Goal: Information Seeking & Learning: Learn about a topic

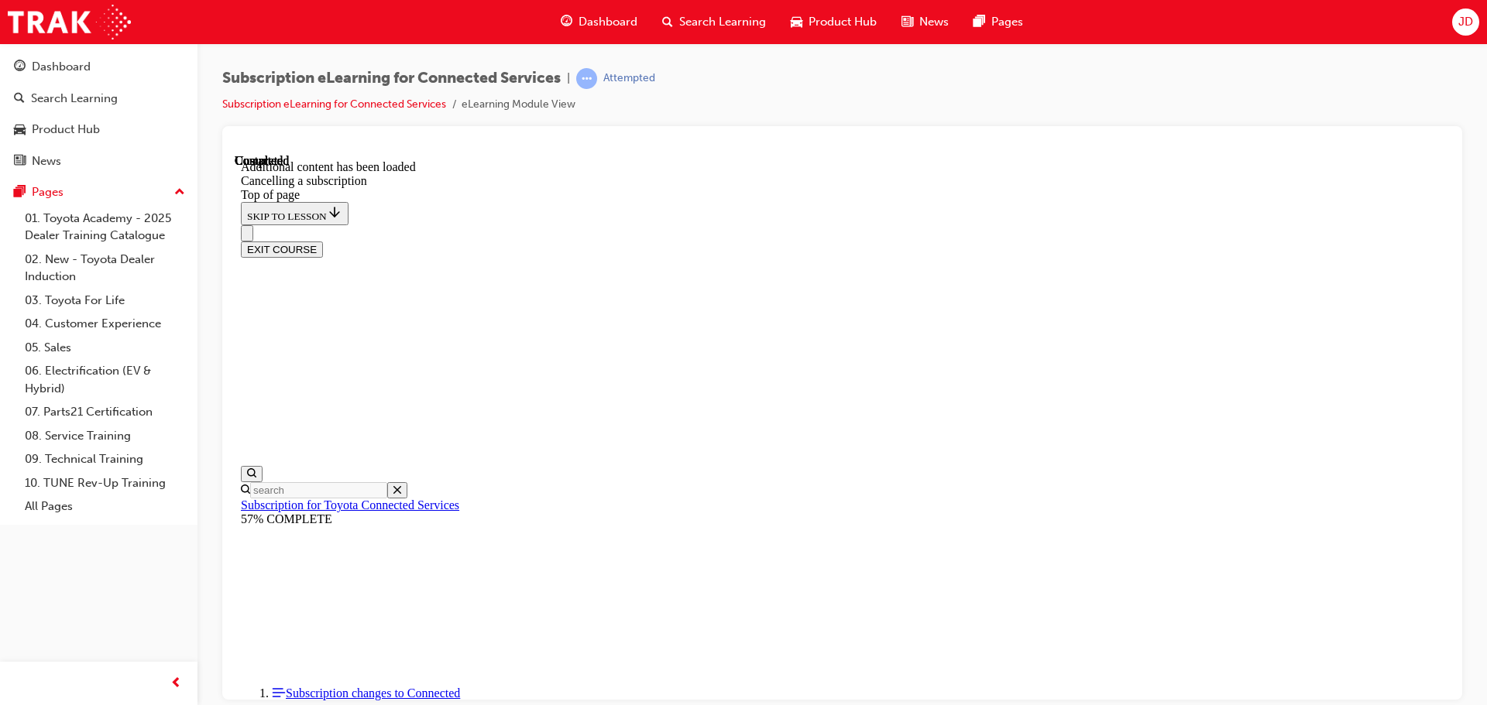
scroll to position [1434, 0]
drag, startPoint x: 997, startPoint y: 688, endPoint x: 1000, endPoint y: 675, distance: 12.6
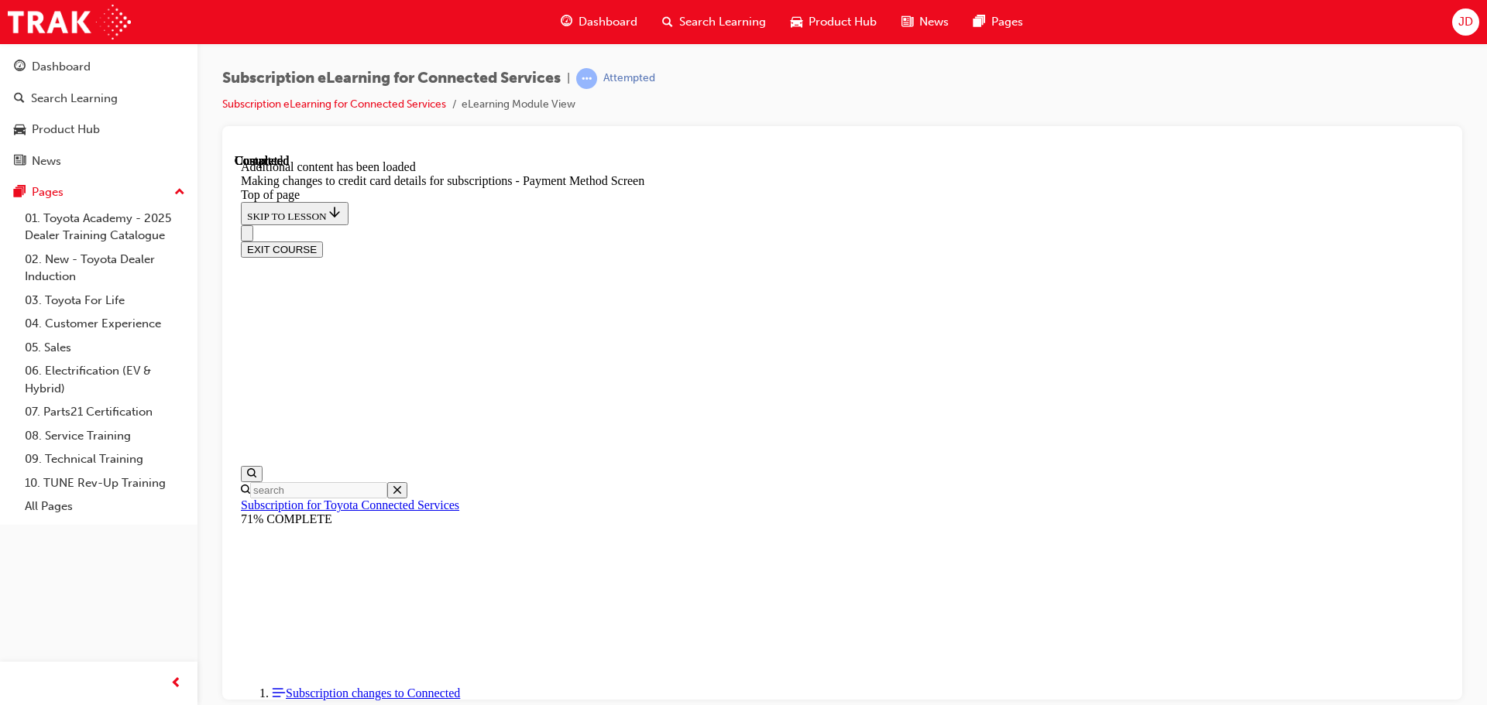
scroll to position [869, 0]
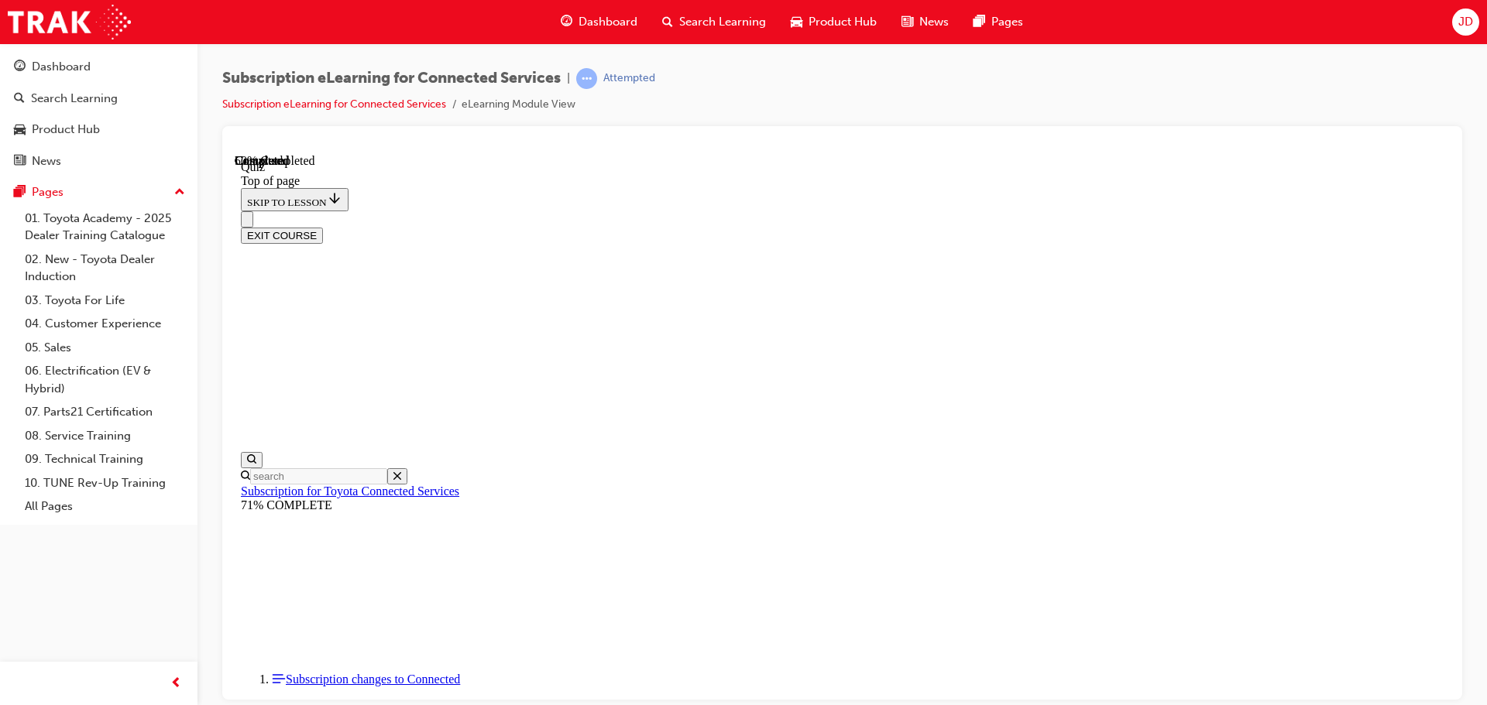
scroll to position [47, 0]
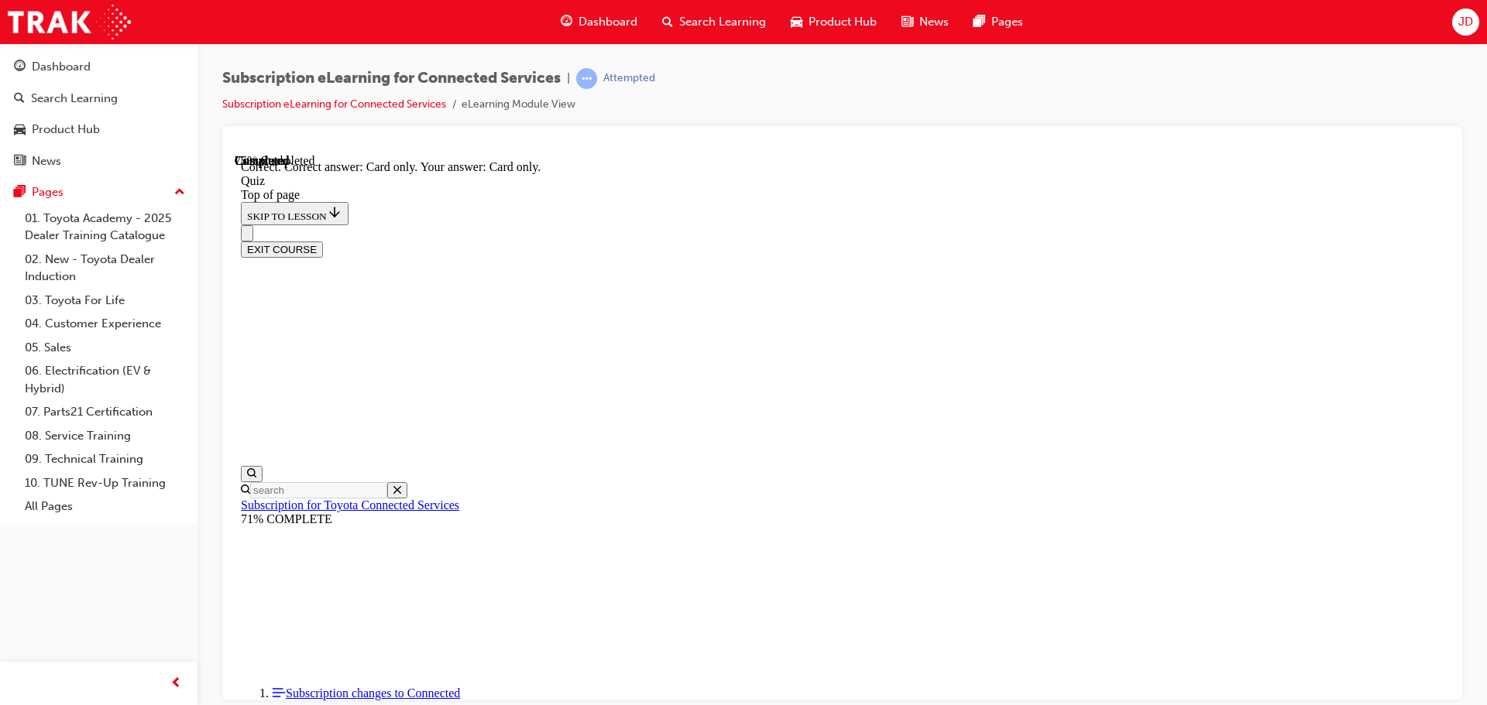
scroll to position [205, 0]
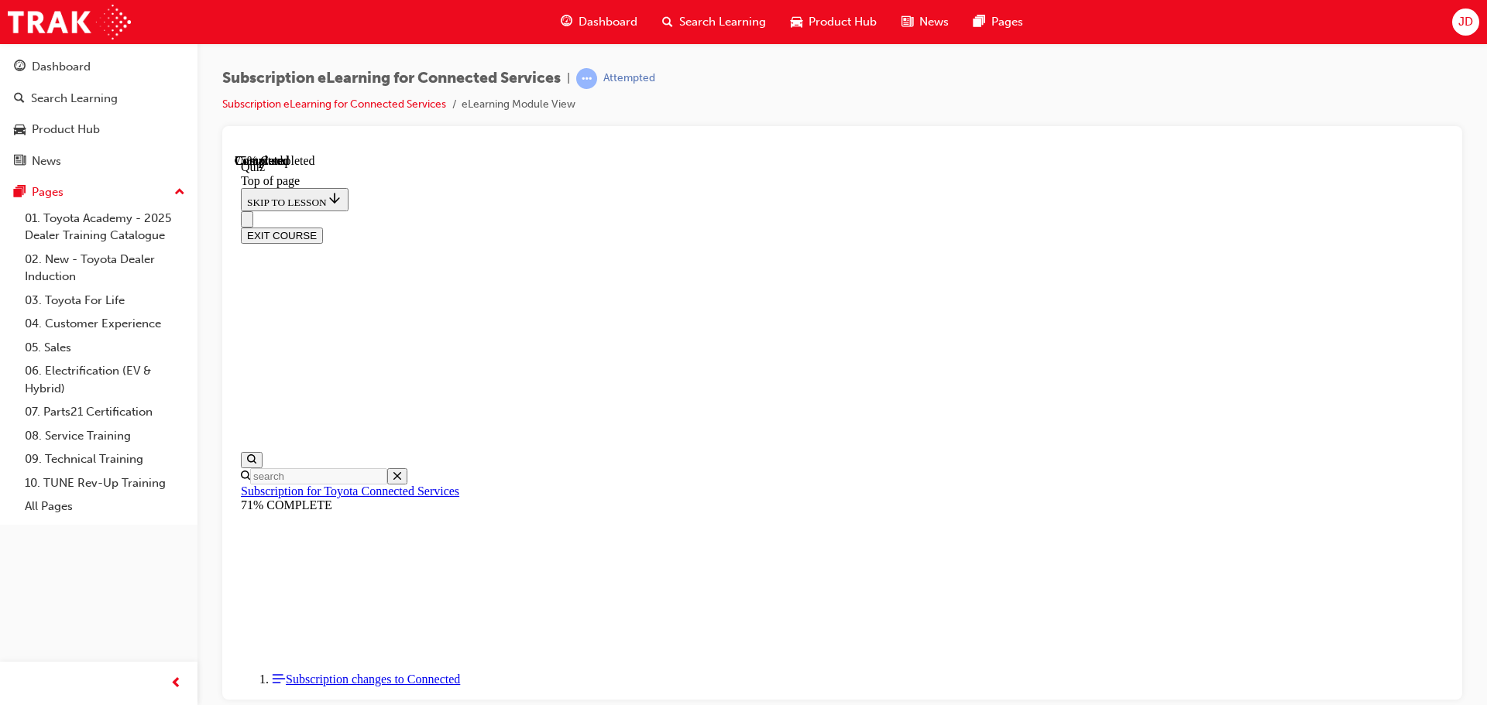
scroll to position [47, 0]
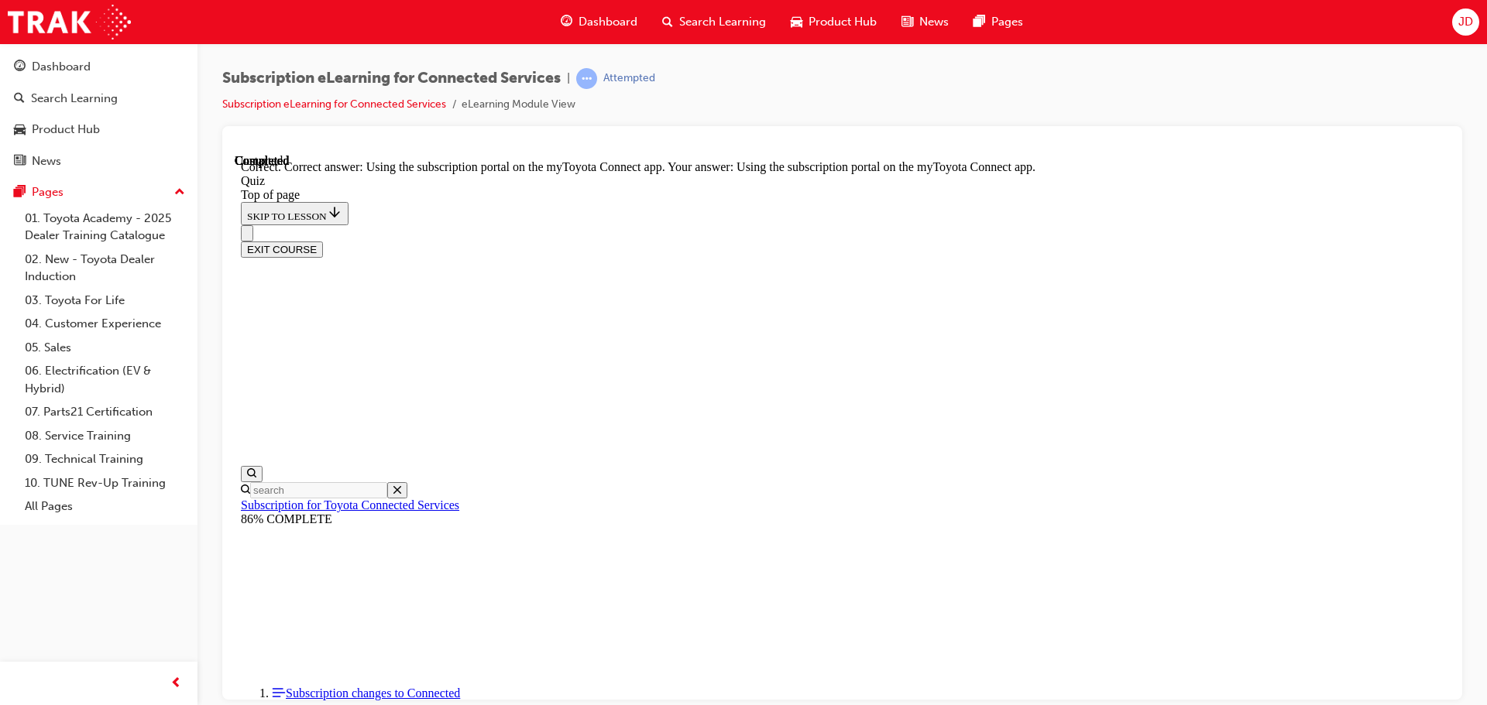
scroll to position [205, 0]
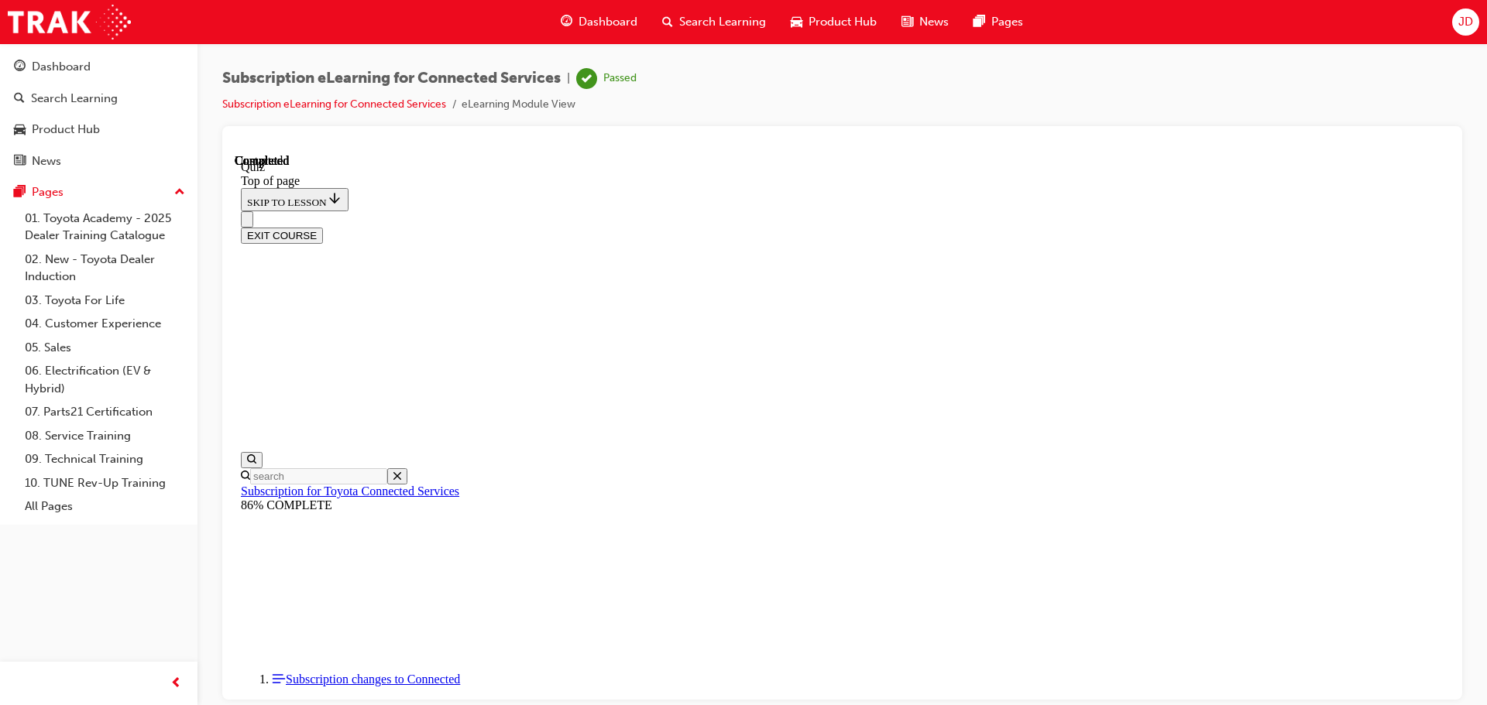
scroll to position [292, 0]
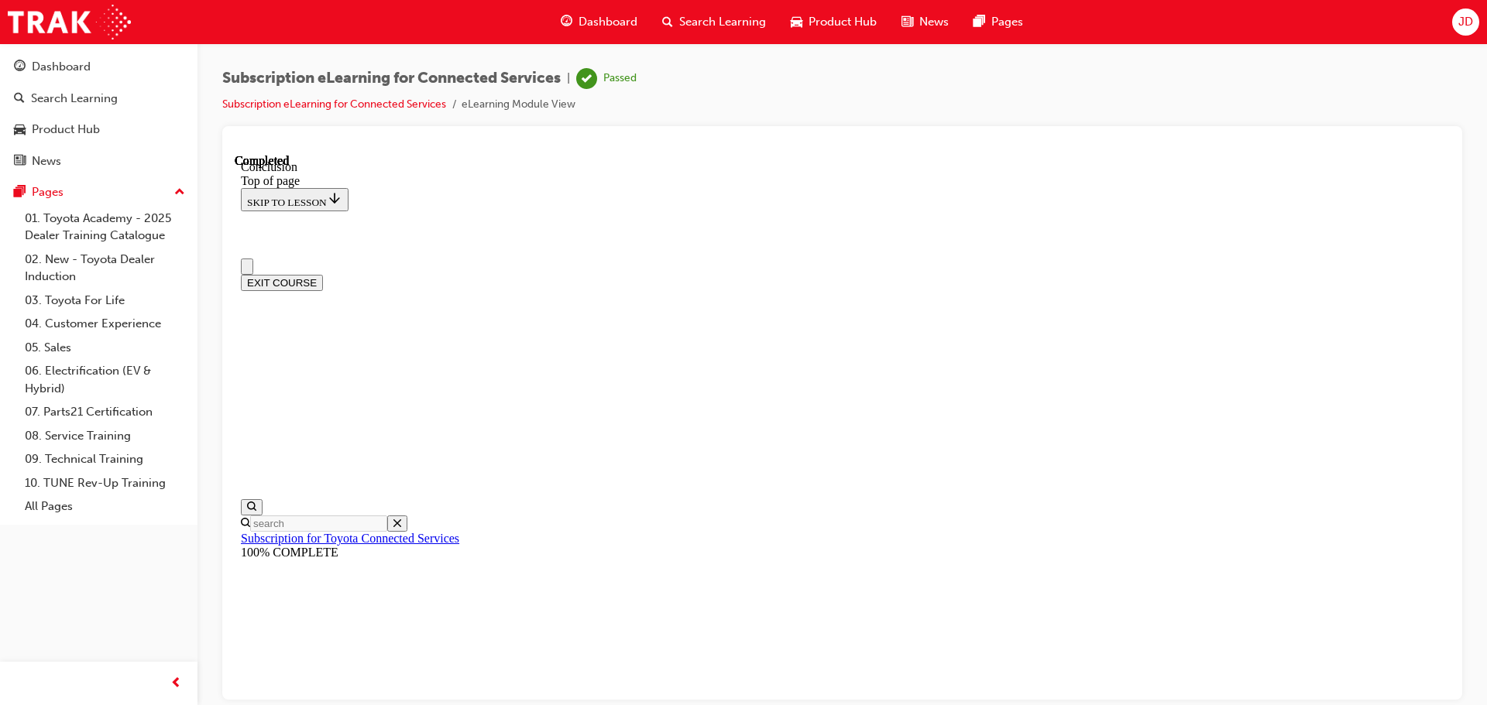
click at [323, 274] on button "EXIT COURSE" at bounding box center [282, 282] width 82 height 16
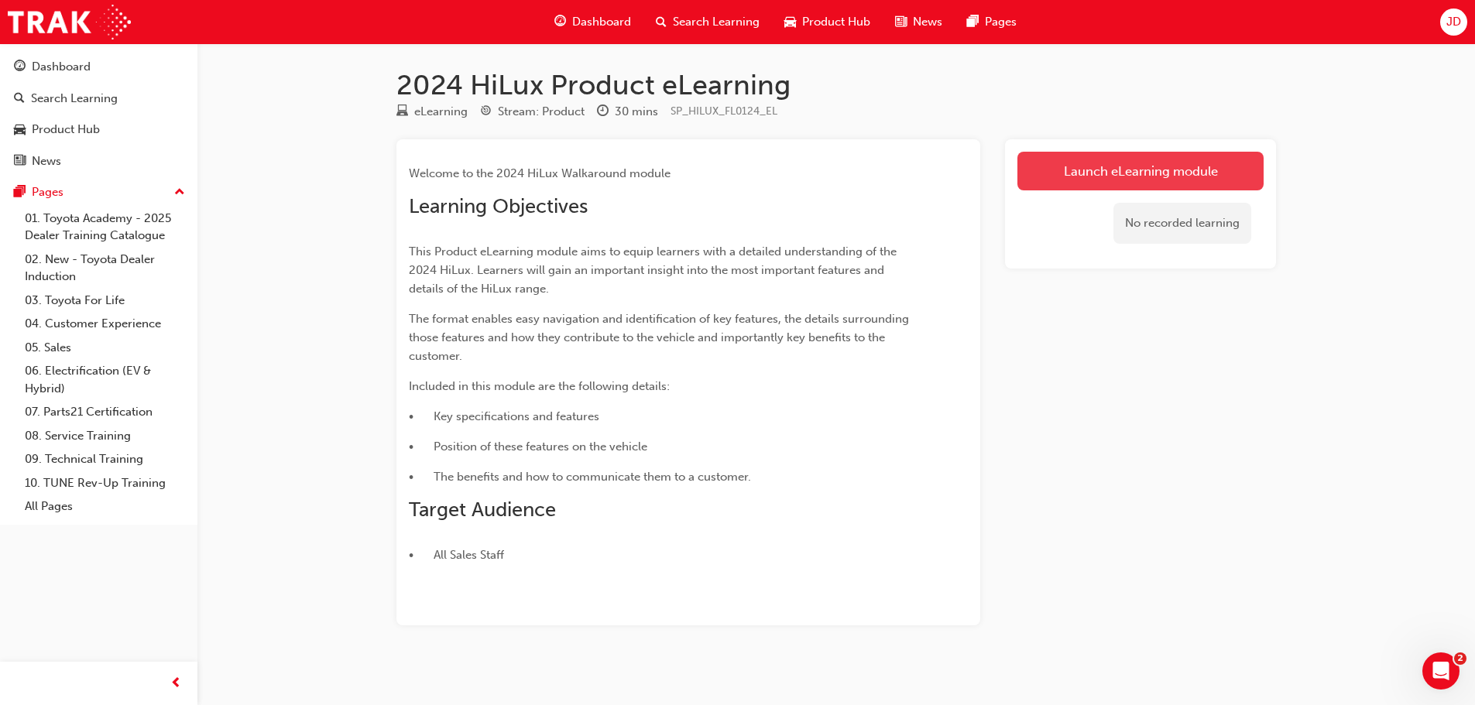
click at [1189, 174] on link "Launch eLearning module" at bounding box center [1141, 171] width 246 height 39
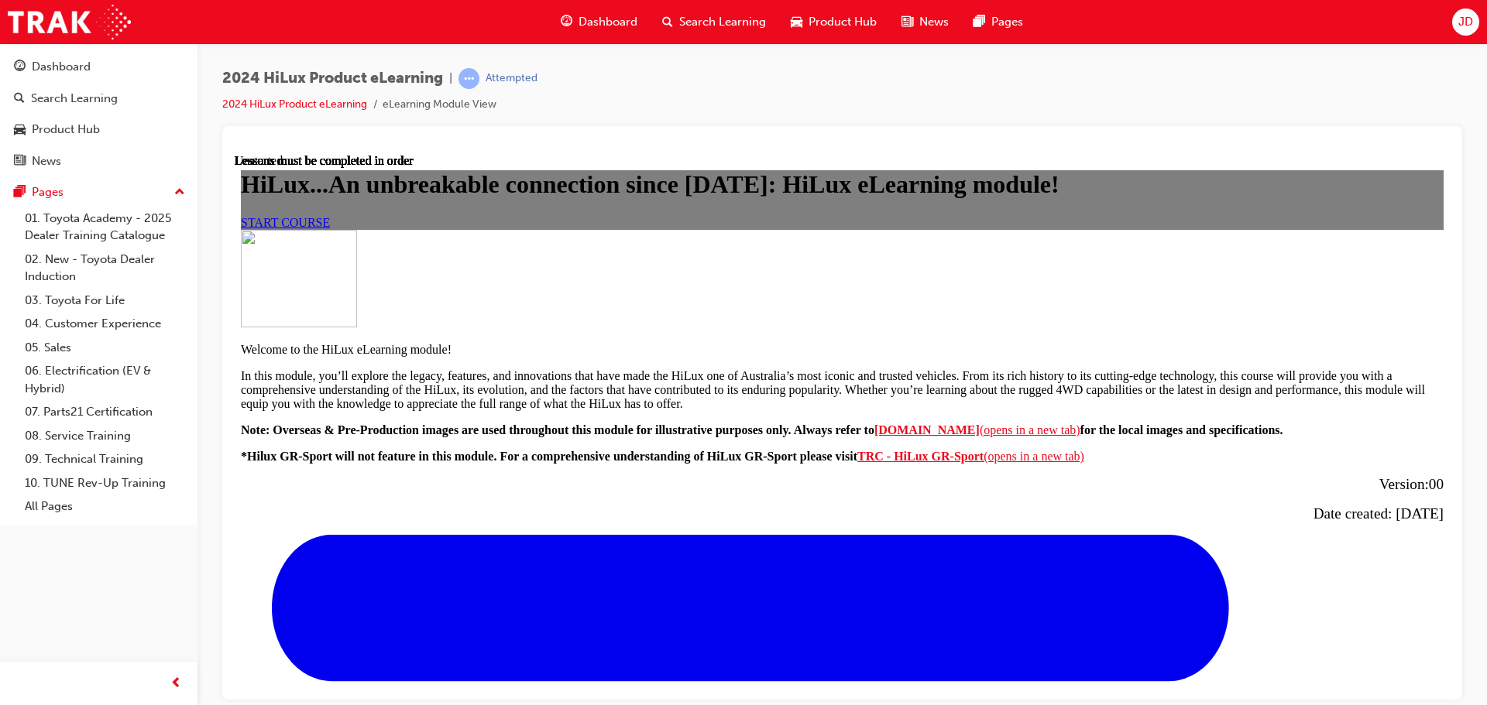
click at [330, 228] on span "START COURSE" at bounding box center [285, 221] width 89 height 13
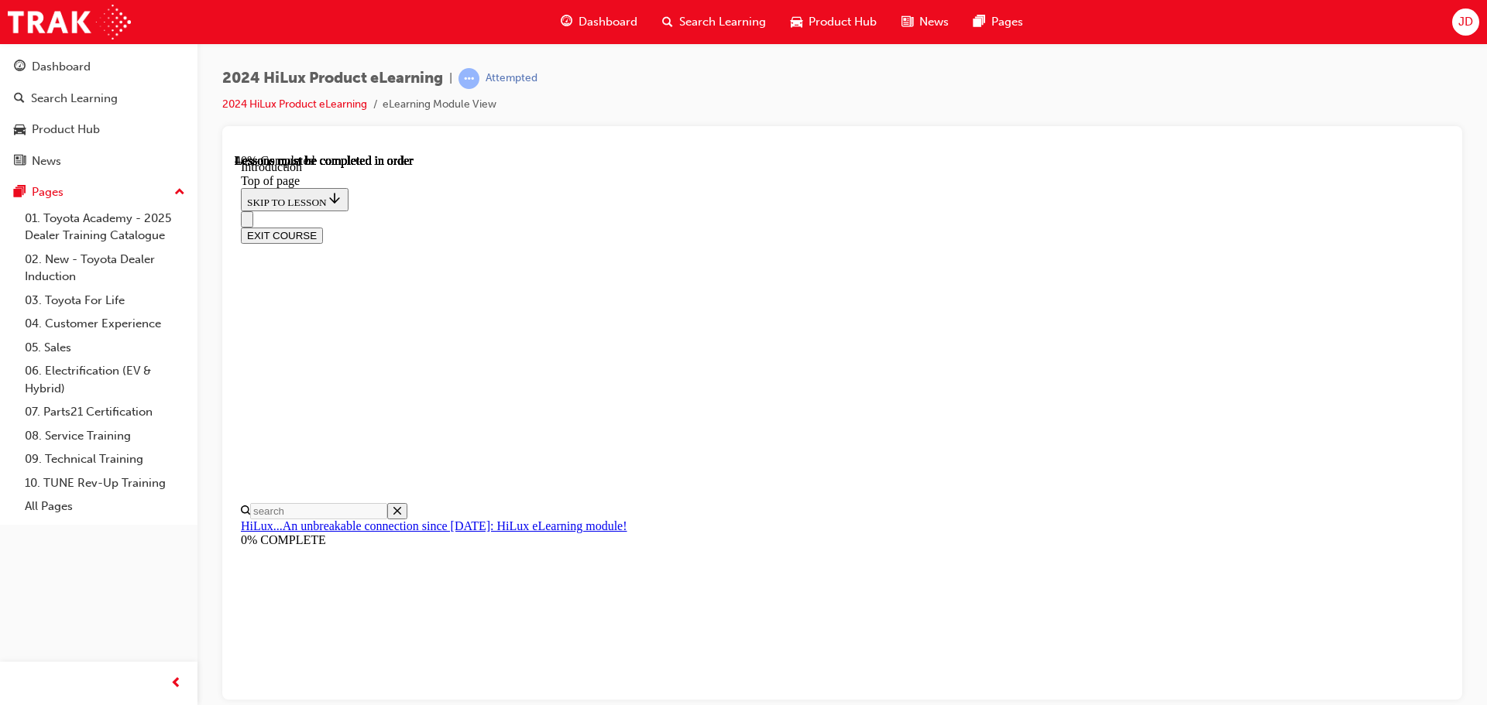
scroll to position [590, 0]
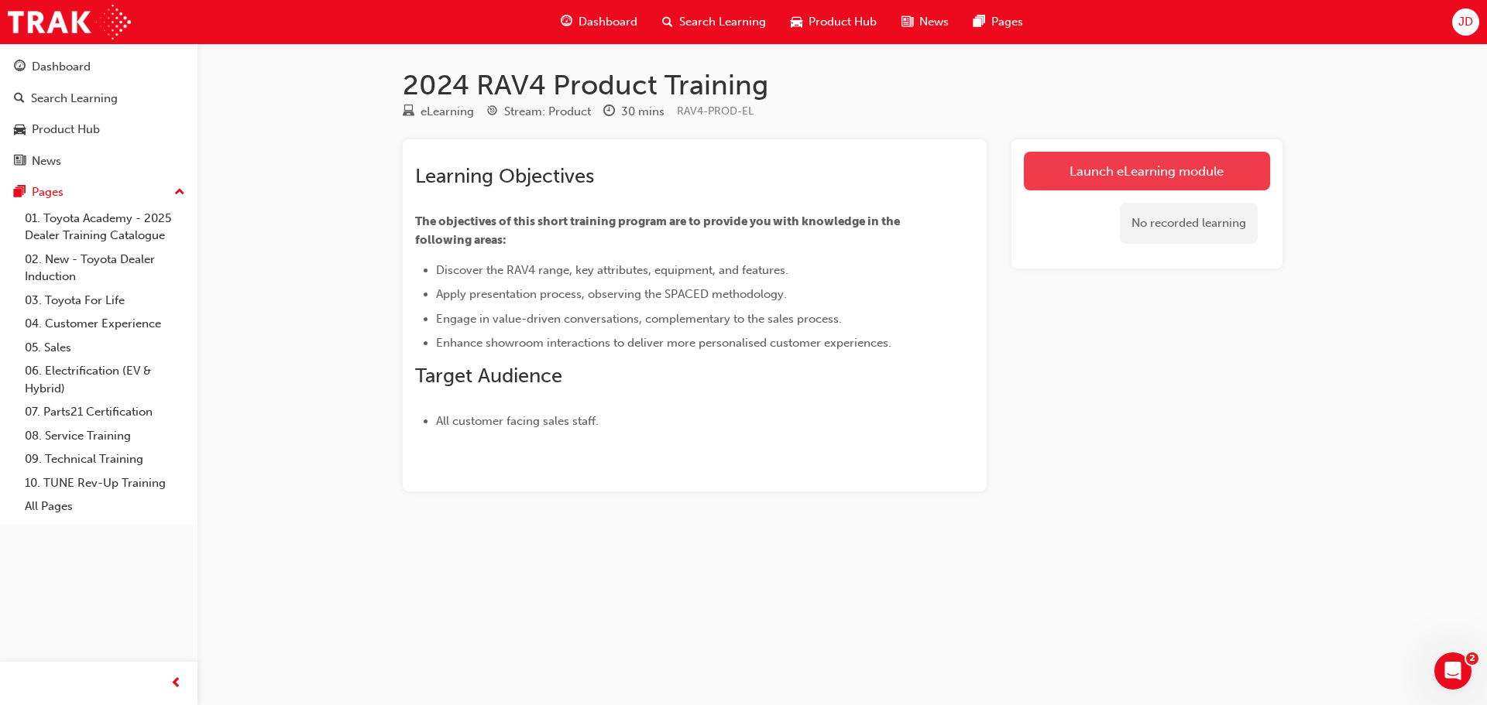
click at [1156, 169] on link "Launch eLearning module" at bounding box center [1147, 171] width 246 height 39
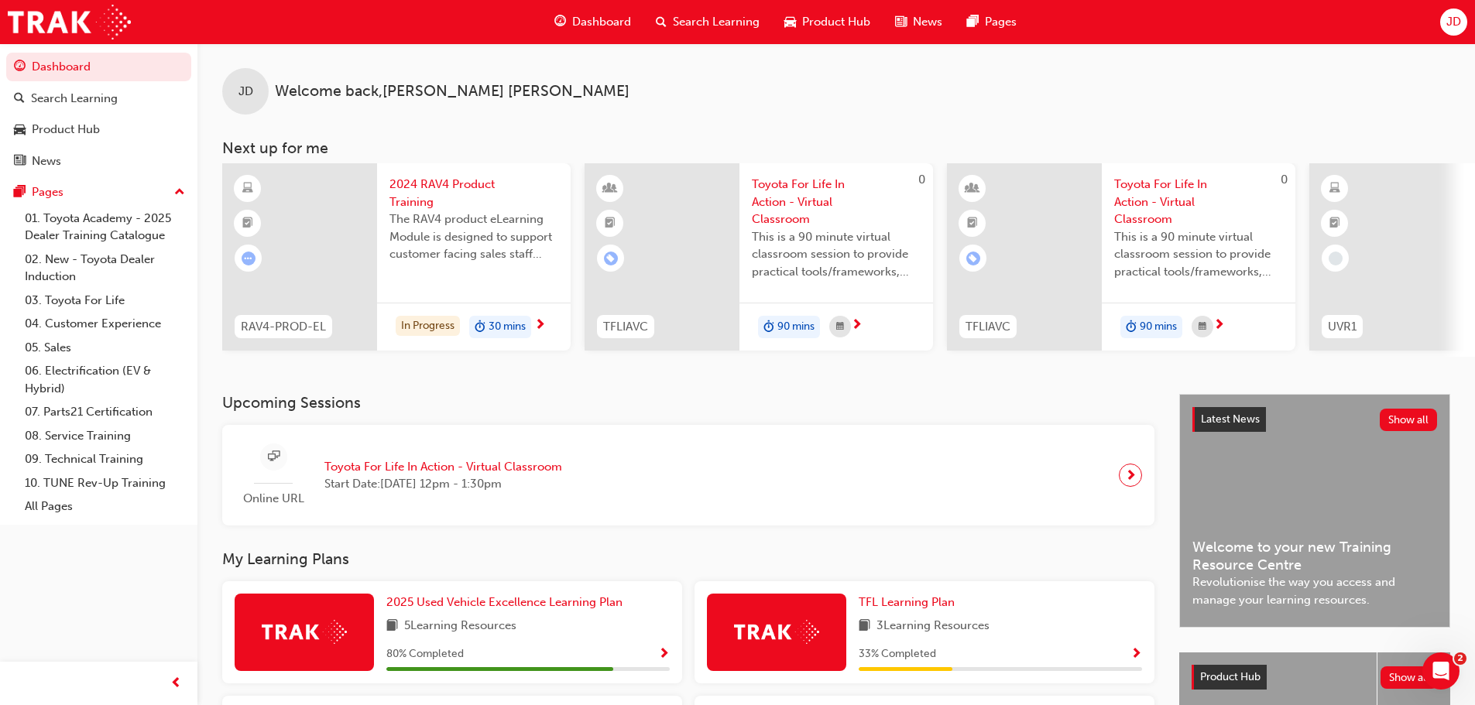
click at [545, 319] on span "next-icon" at bounding box center [540, 326] width 12 height 14
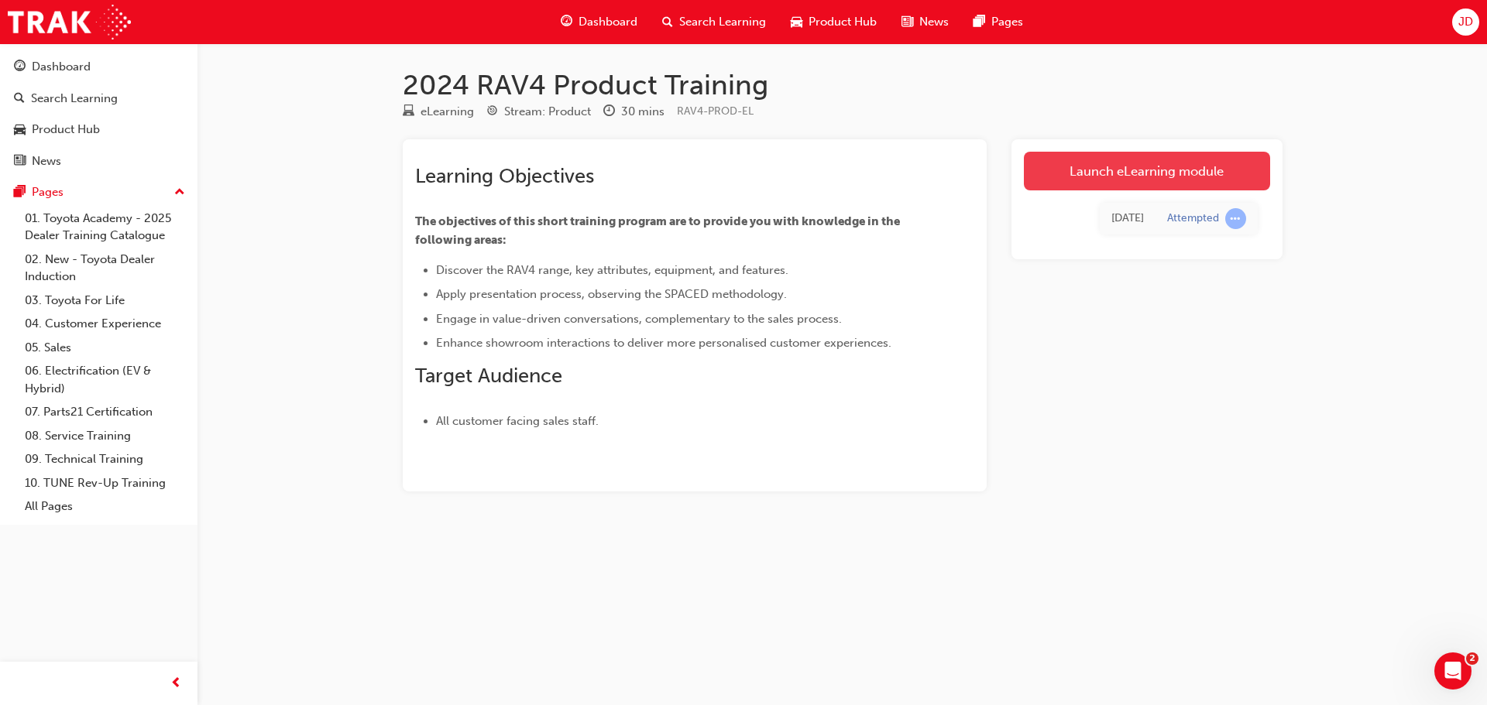
click at [1145, 164] on link "Launch eLearning module" at bounding box center [1147, 171] width 246 height 39
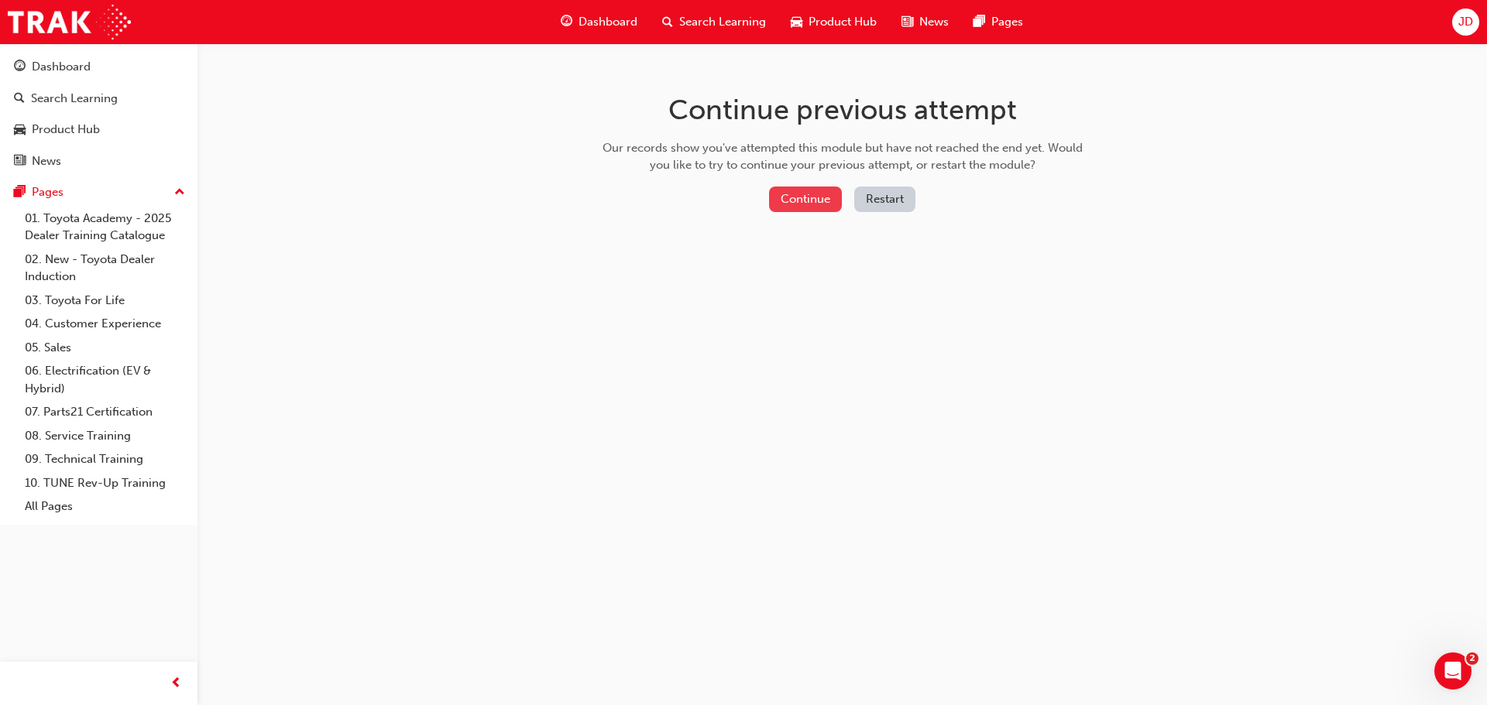
click at [806, 197] on button "Continue" at bounding box center [805, 200] width 73 height 26
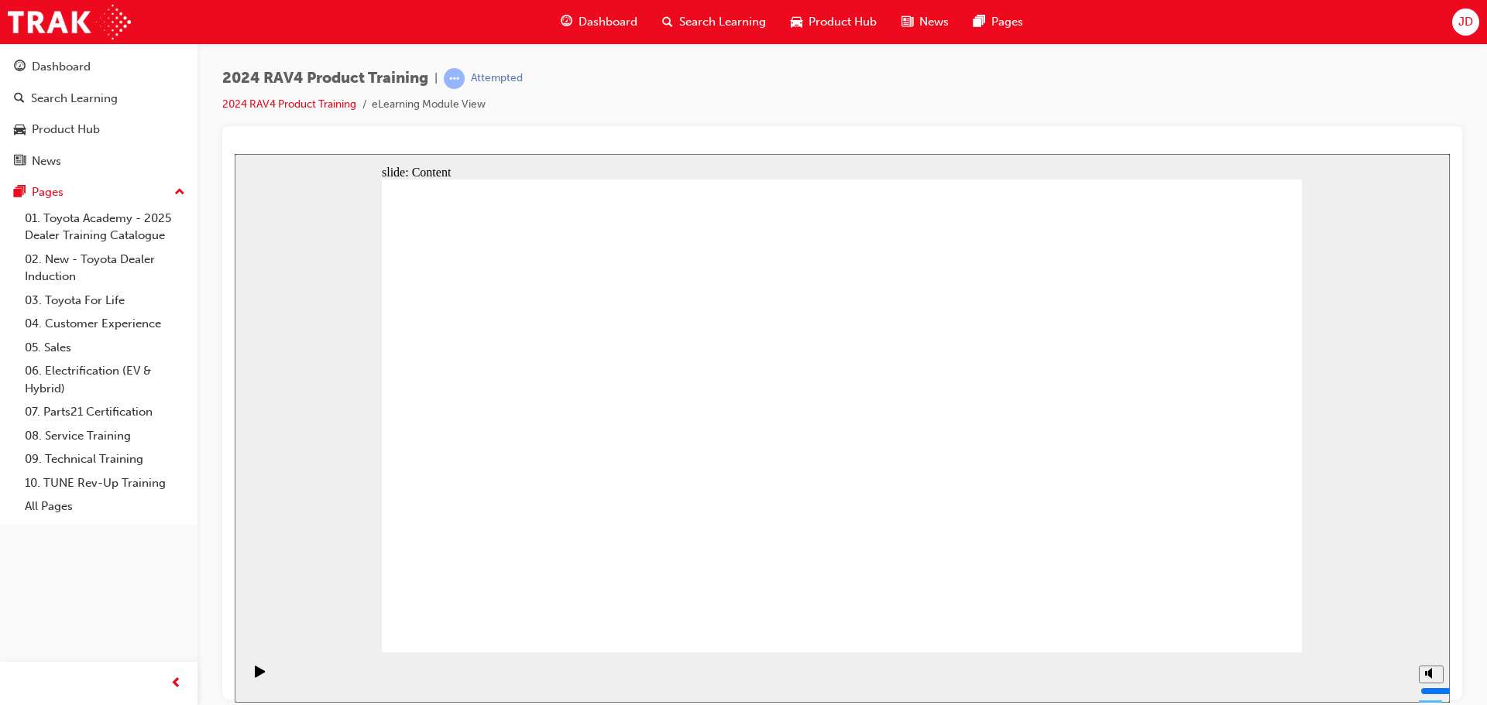
click at [249, 685] on div "Pause (Ctrl+Alt+P)" at bounding box center [260, 678] width 26 height 26
click at [255, 675] on icon "Pause (Ctrl+Alt+P)" at bounding box center [260, 671] width 10 height 12
click at [228, 682] on div at bounding box center [842, 413] width 1240 height 574
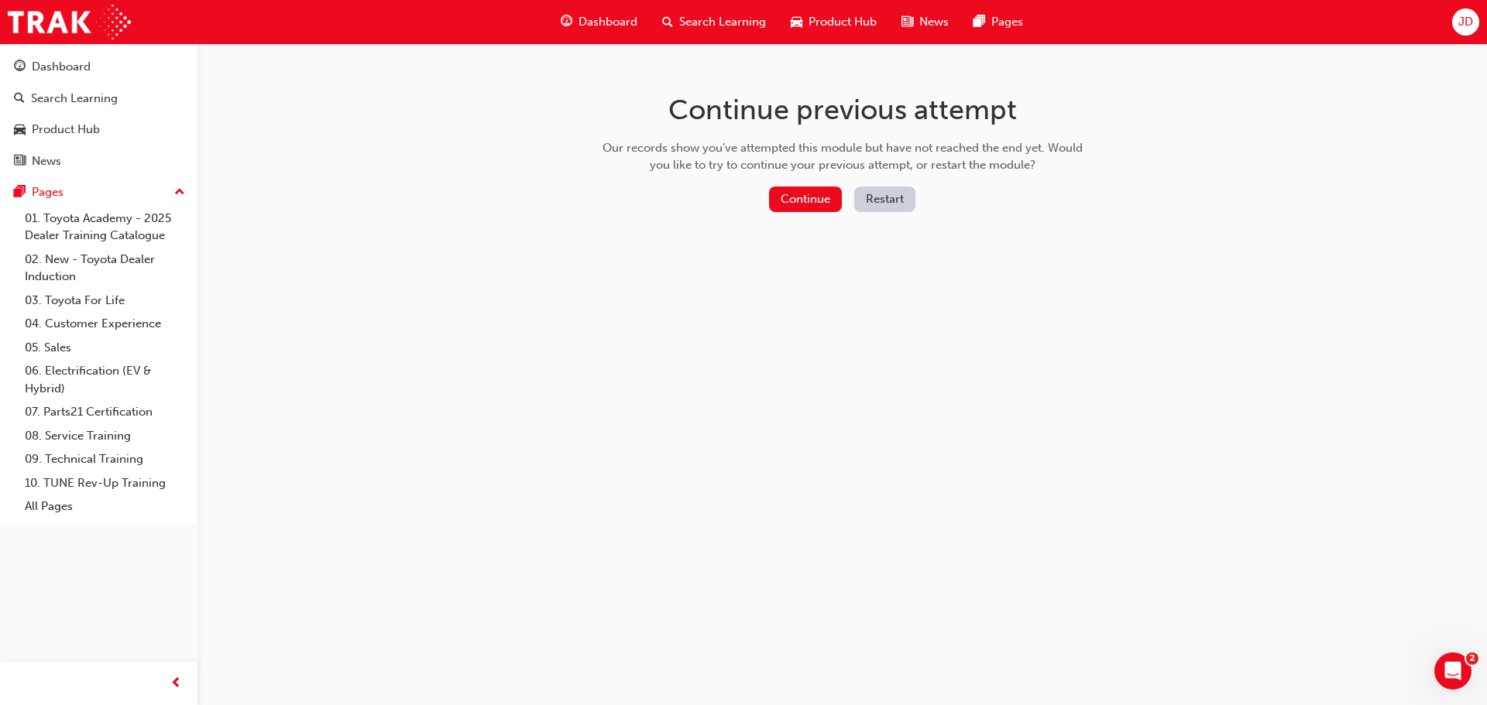
click at [912, 190] on button "Restart" at bounding box center [884, 200] width 61 height 26
